Goal: Transaction & Acquisition: Download file/media

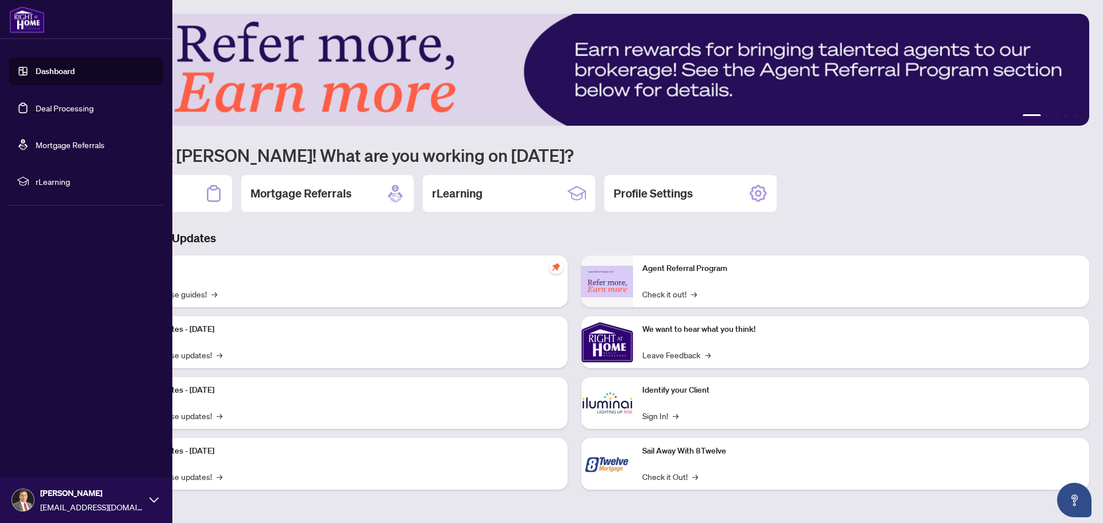
click at [61, 112] on link "Deal Processing" at bounding box center [65, 108] width 58 height 10
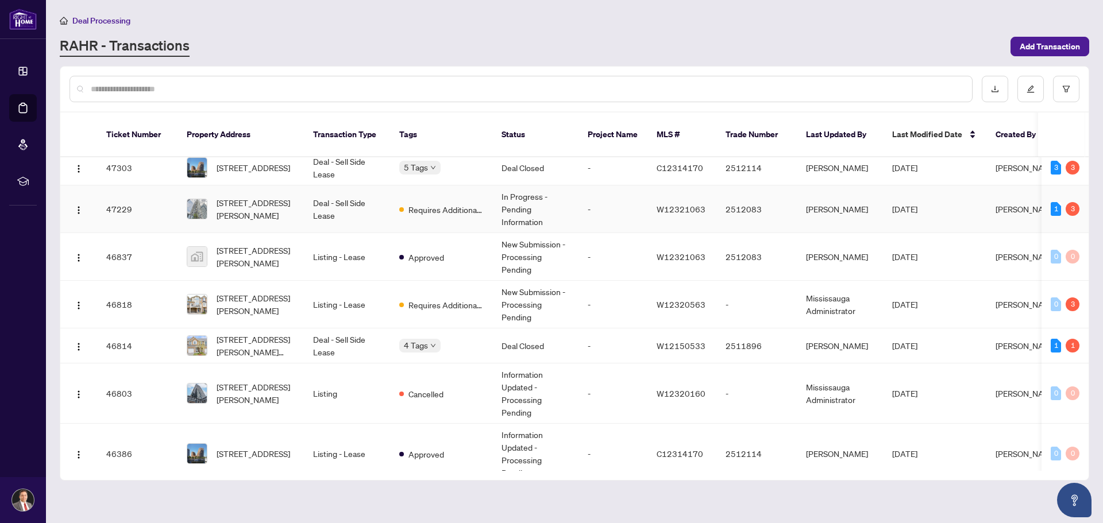
scroll to position [172, 0]
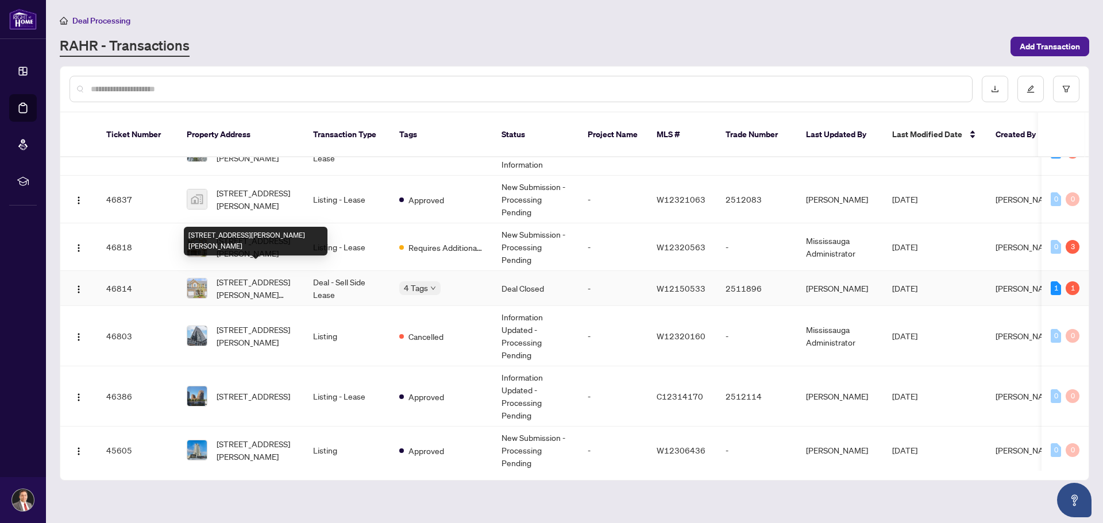
click at [264, 276] on span "[STREET_ADDRESS][PERSON_NAME][PERSON_NAME]" at bounding box center [256, 288] width 78 height 25
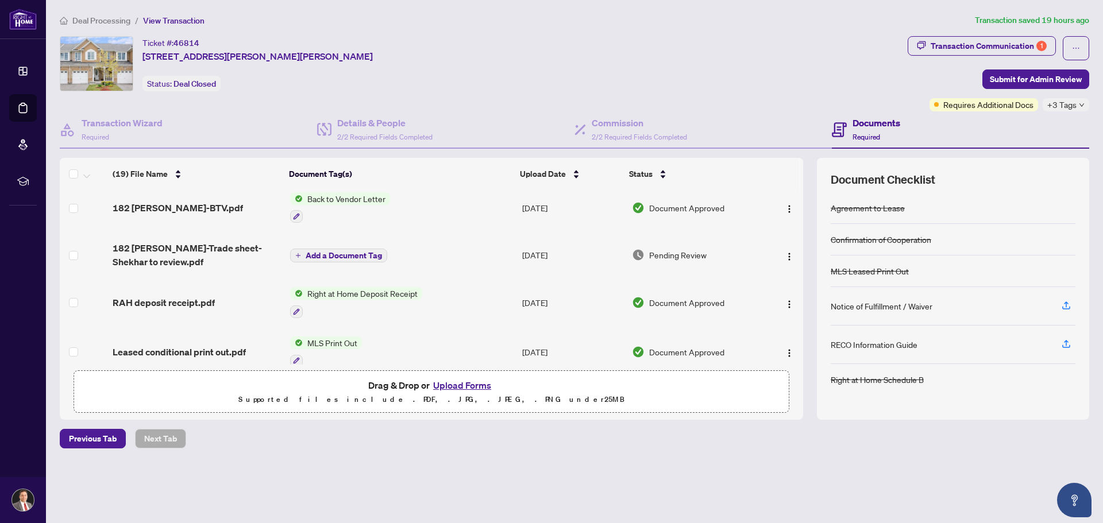
scroll to position [402, 0]
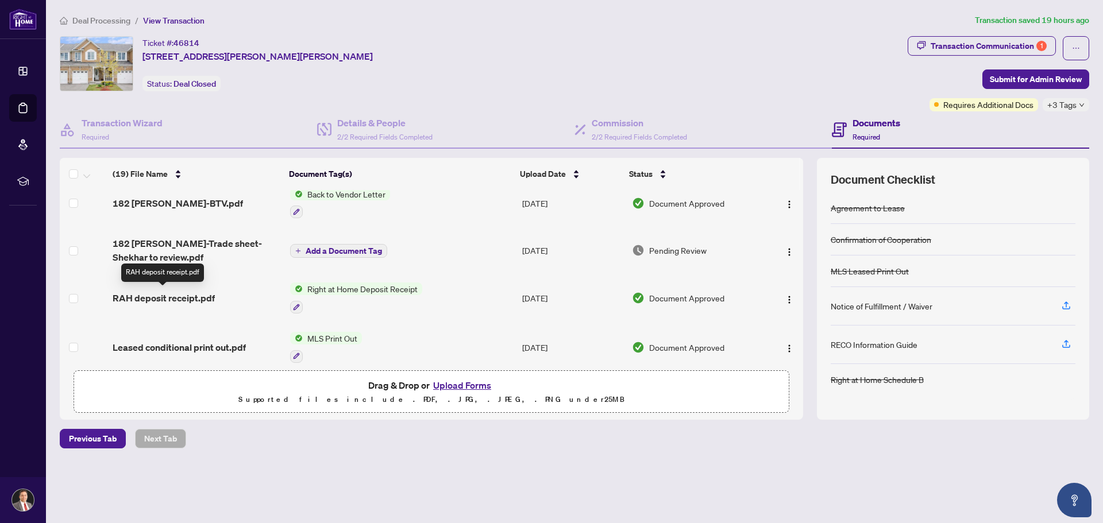
click at [179, 297] on span "RAH deposit receipt.pdf" at bounding box center [164, 298] width 102 height 14
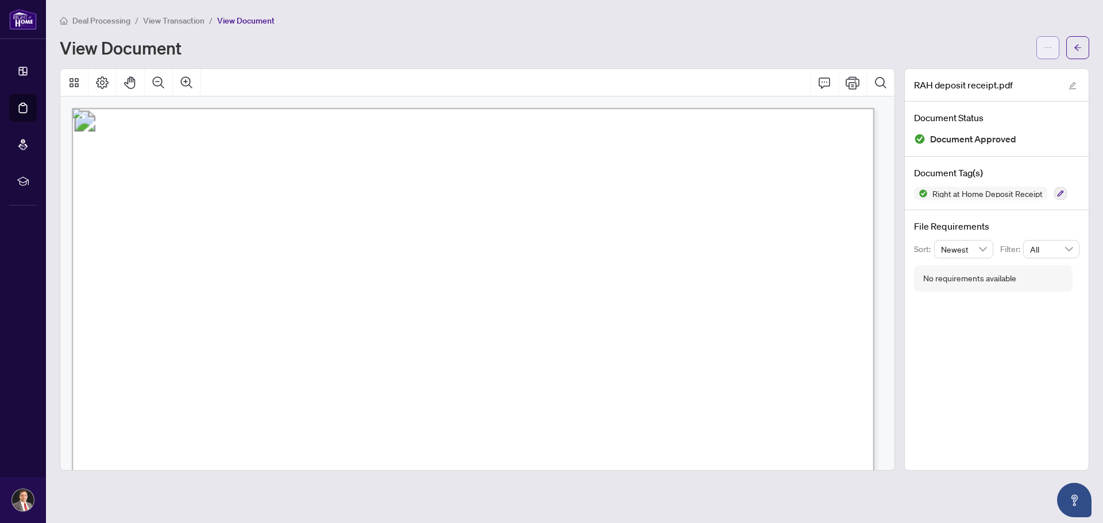
click at [1046, 42] on span "button" at bounding box center [1048, 47] width 8 height 18
click at [980, 72] on span "Download" at bounding box center [1006, 72] width 87 height 13
